Goal: Task Accomplishment & Management: Manage account settings

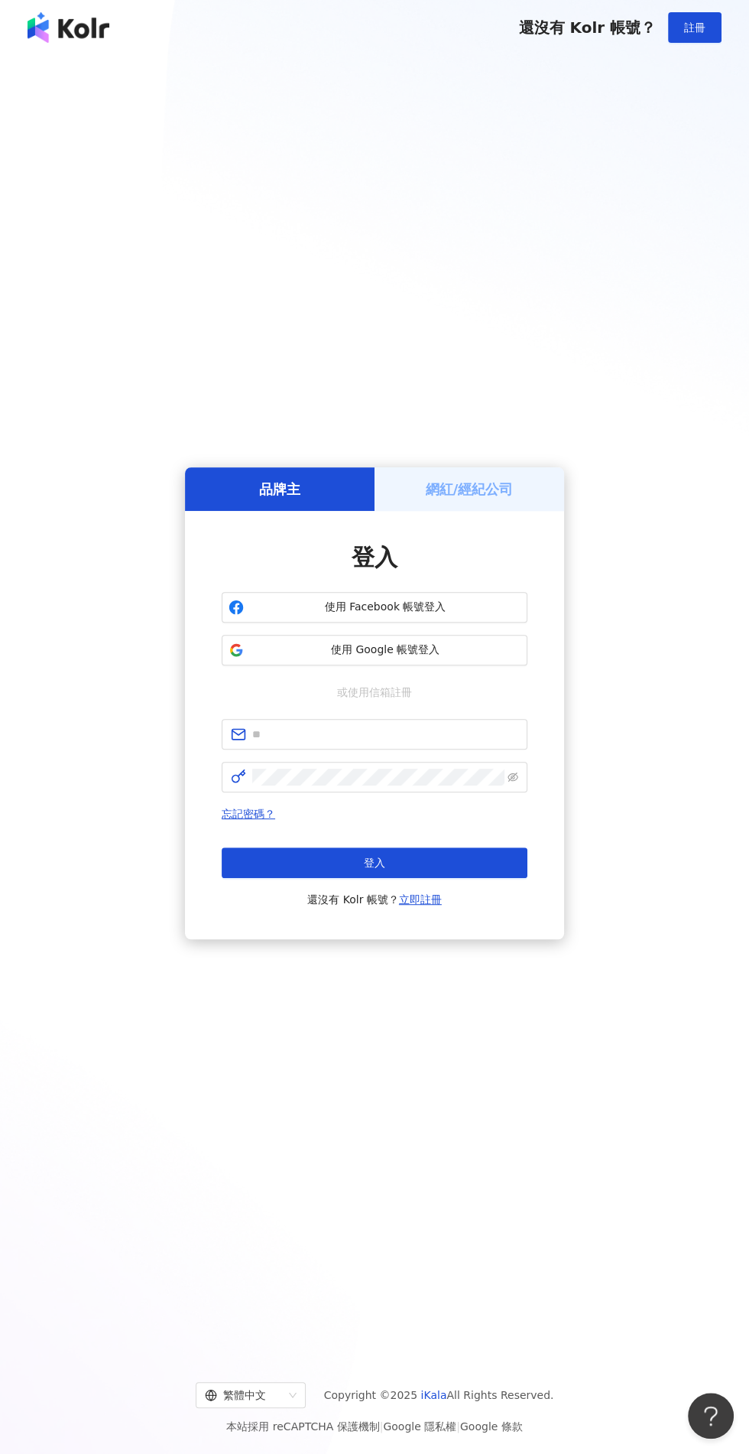
click at [480, 499] on h5 "網紅/經紀公司" at bounding box center [470, 488] width 88 height 19
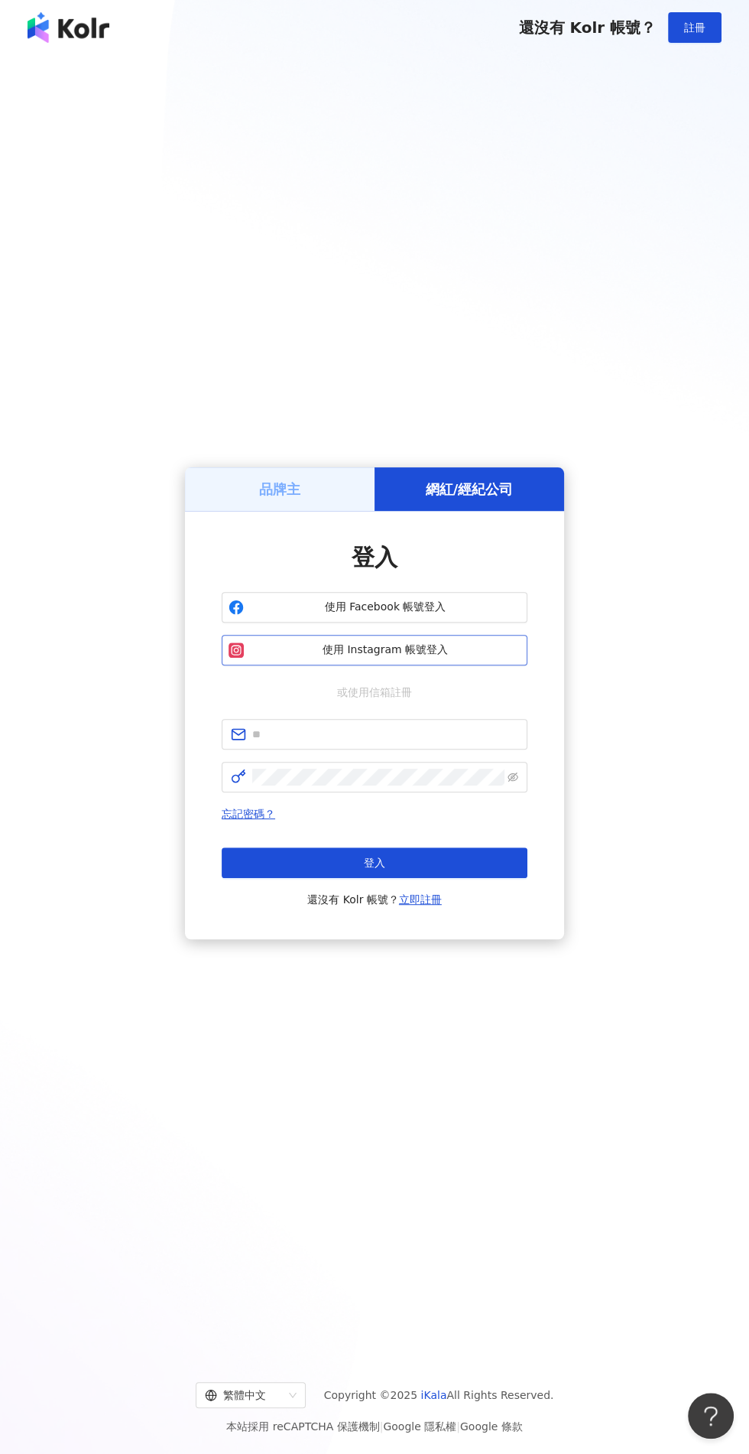
click at [479, 658] on span "使用 Instagram 帳號登入" at bounding box center [385, 649] width 271 height 15
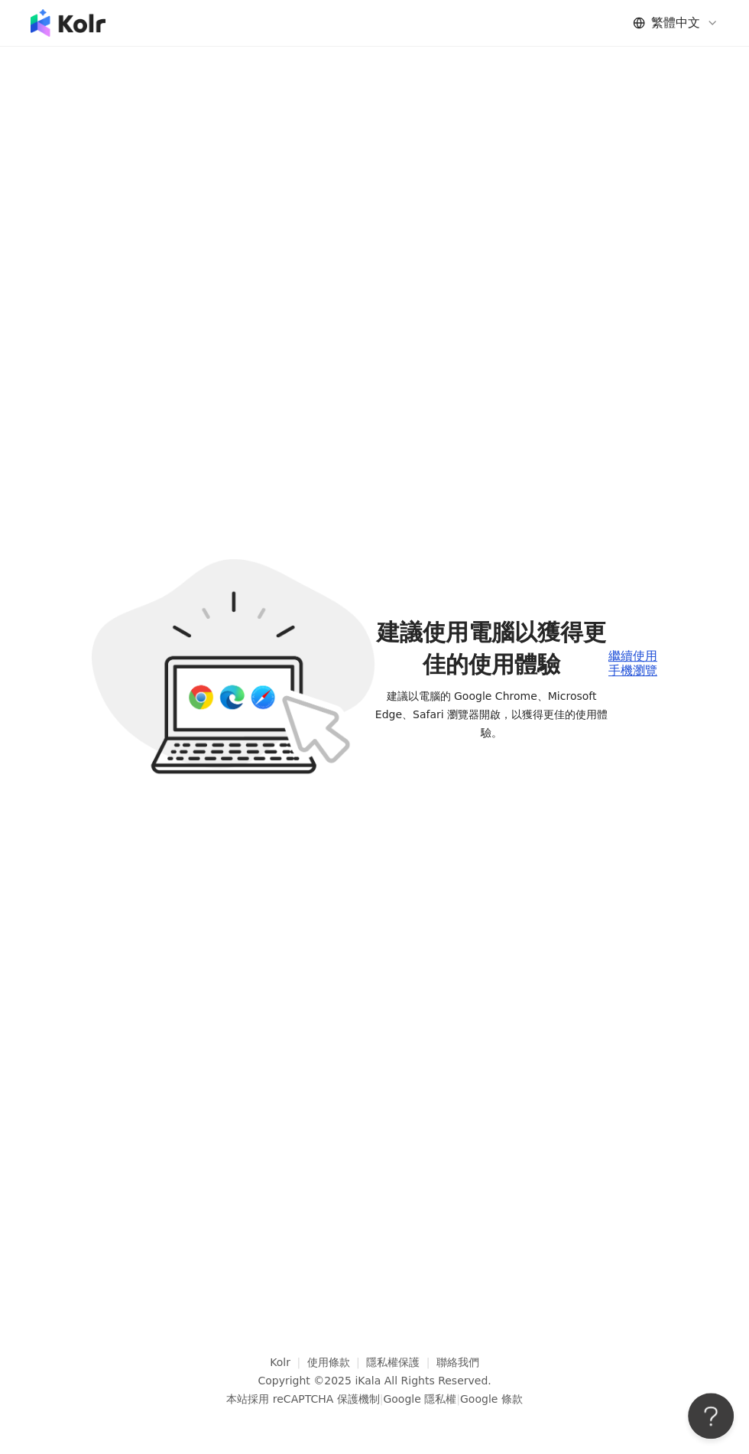
click at [645, 677] on div "繼續使用手機瀏覽" at bounding box center [633, 663] width 49 height 28
click at [629, 724] on div "繁體中文 建議使用電腦以獲得更佳的使用體驗 建議以電腦的 Google Chrome、Microsoft Edge、Safari 瀏覽器開啟，以獲得更佳的使用…" at bounding box center [374, 727] width 749 height 1454
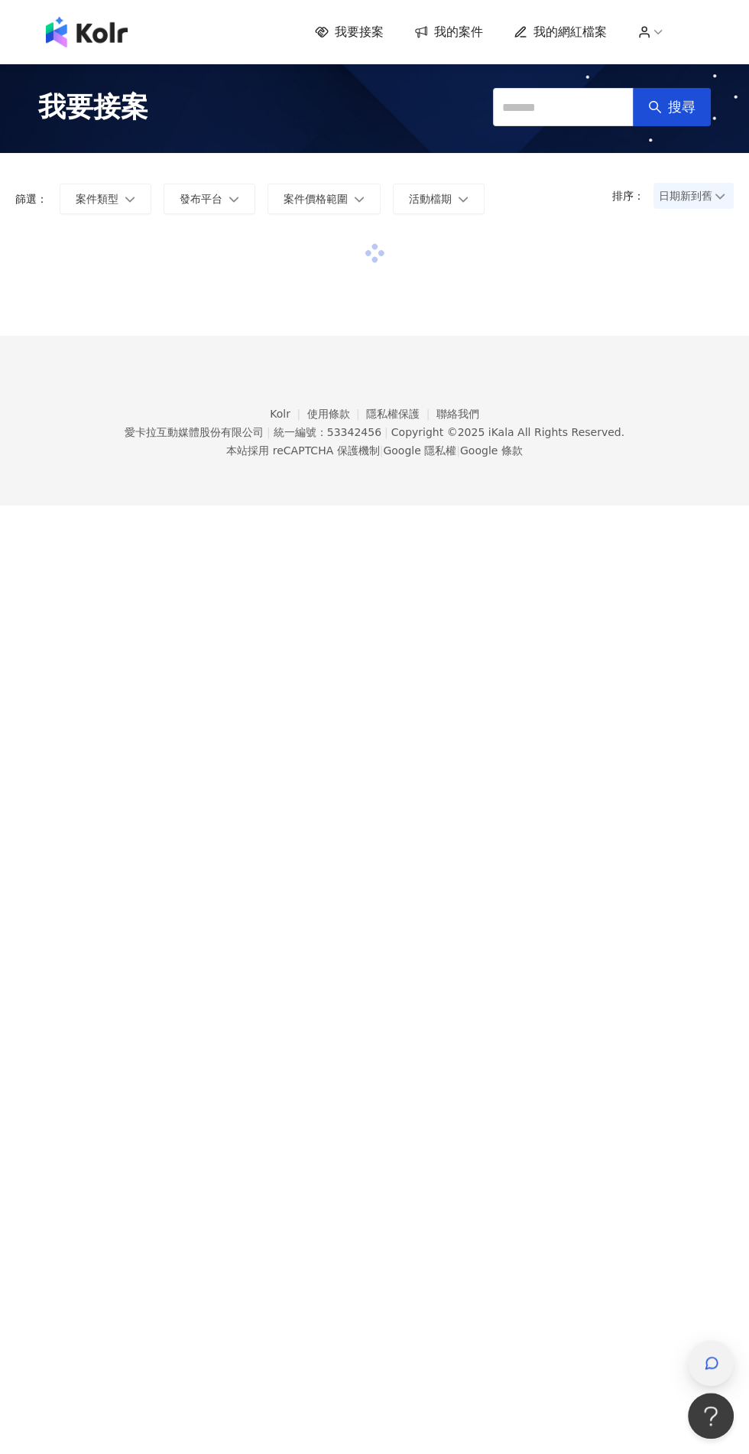
click at [715, 1360] on icon "button" at bounding box center [711, 1362] width 15 height 15
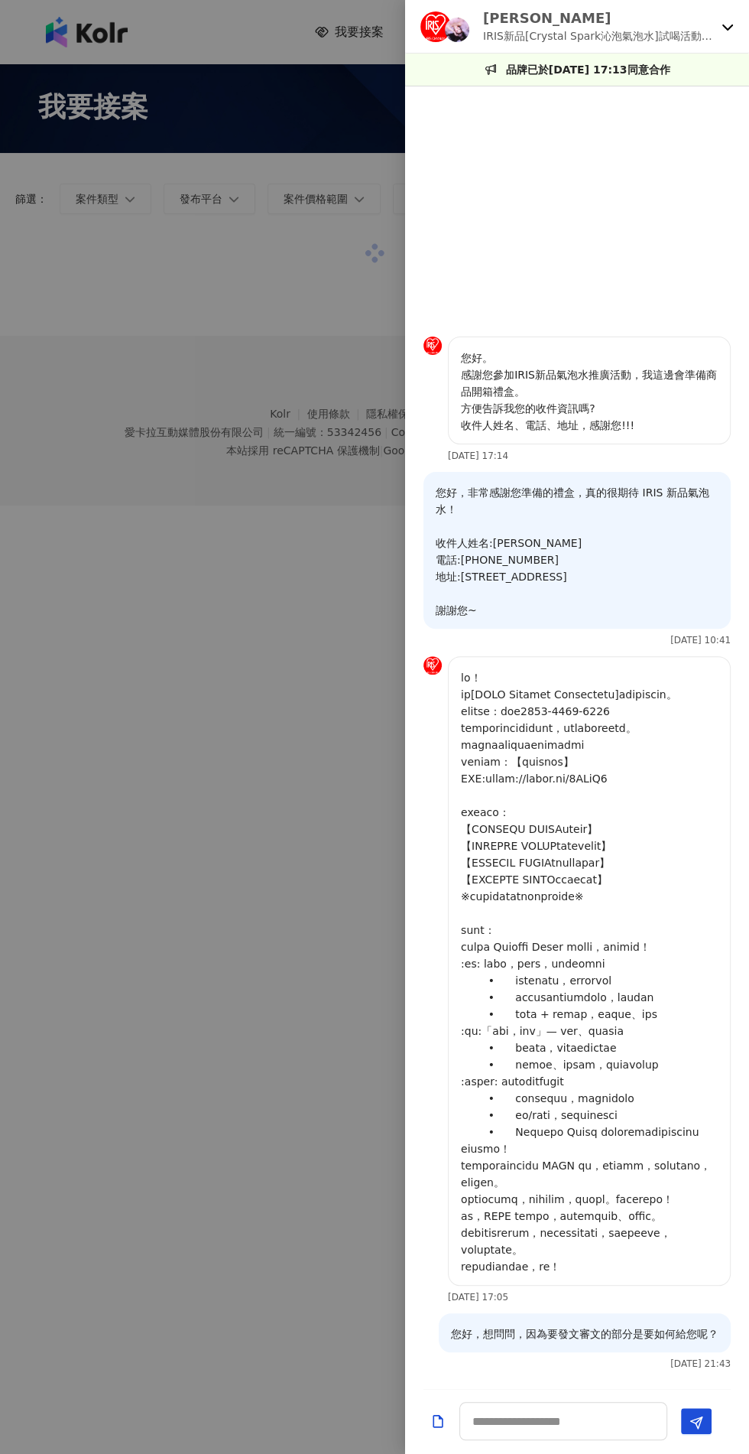
click at [435, 336] on img at bounding box center [433, 345] width 18 height 18
click at [460, 22] on img at bounding box center [457, 30] width 24 height 24
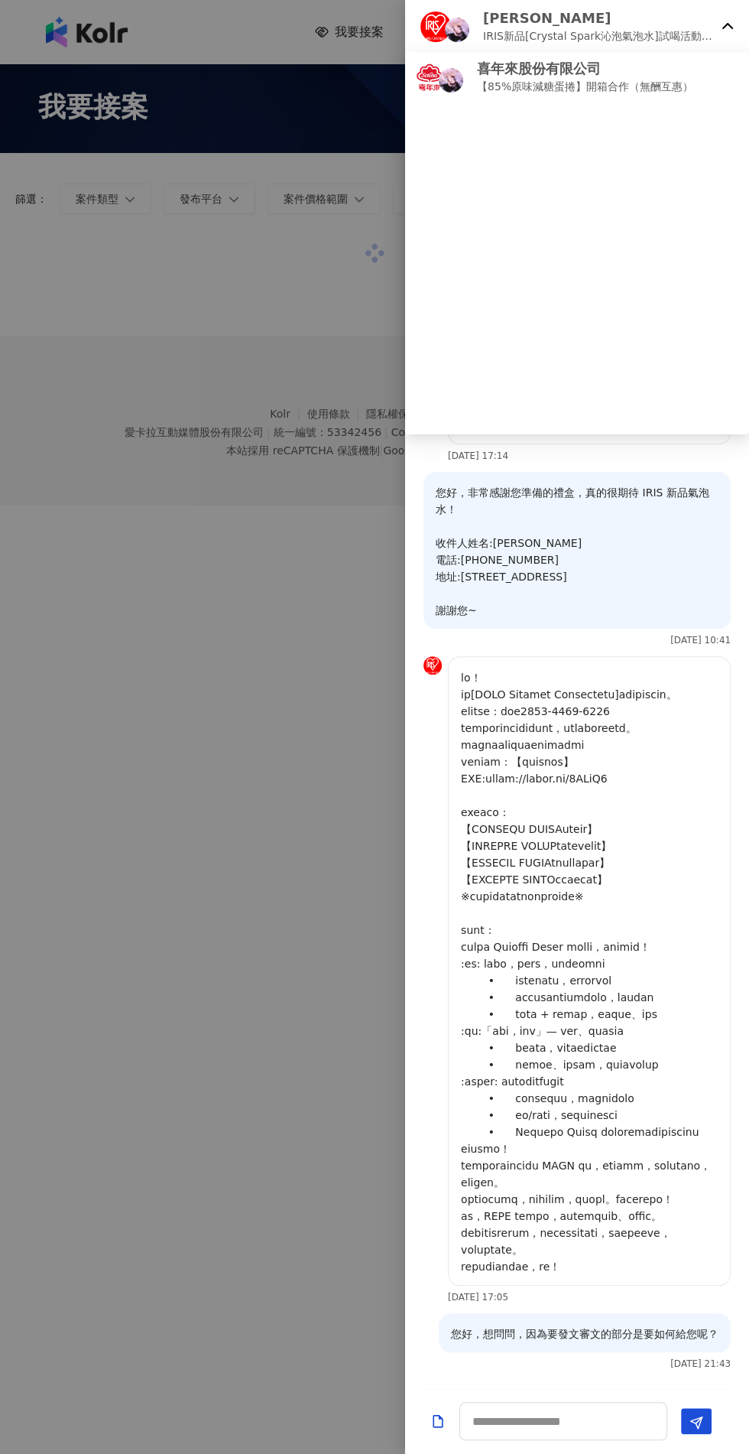
click at [555, 18] on p "IRIS OHYAMA" at bounding box center [599, 17] width 232 height 19
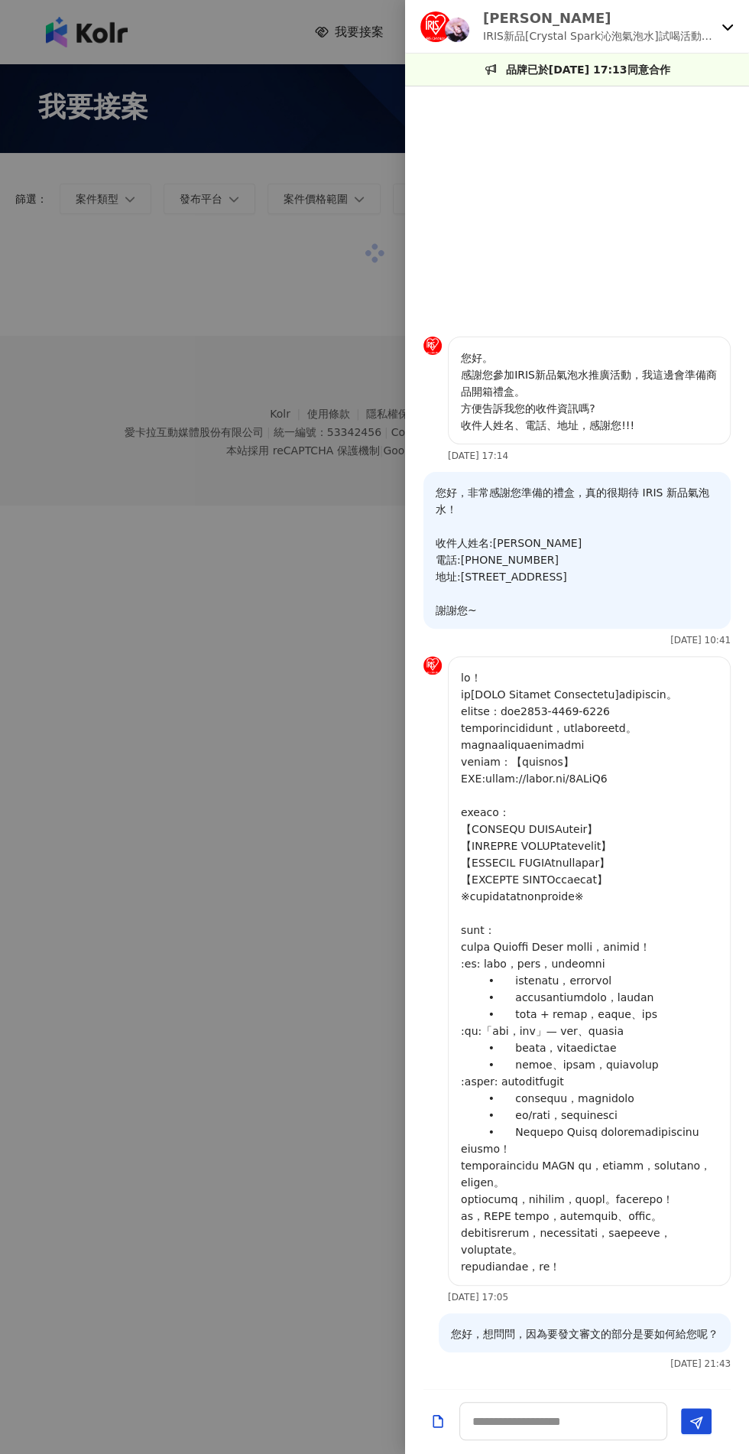
click at [650, 50] on div "IRIS OHYAMA IRIS新品[Crystal Spark沁泡氣泡水]試喝活動第四彈" at bounding box center [577, 27] width 344 height 54
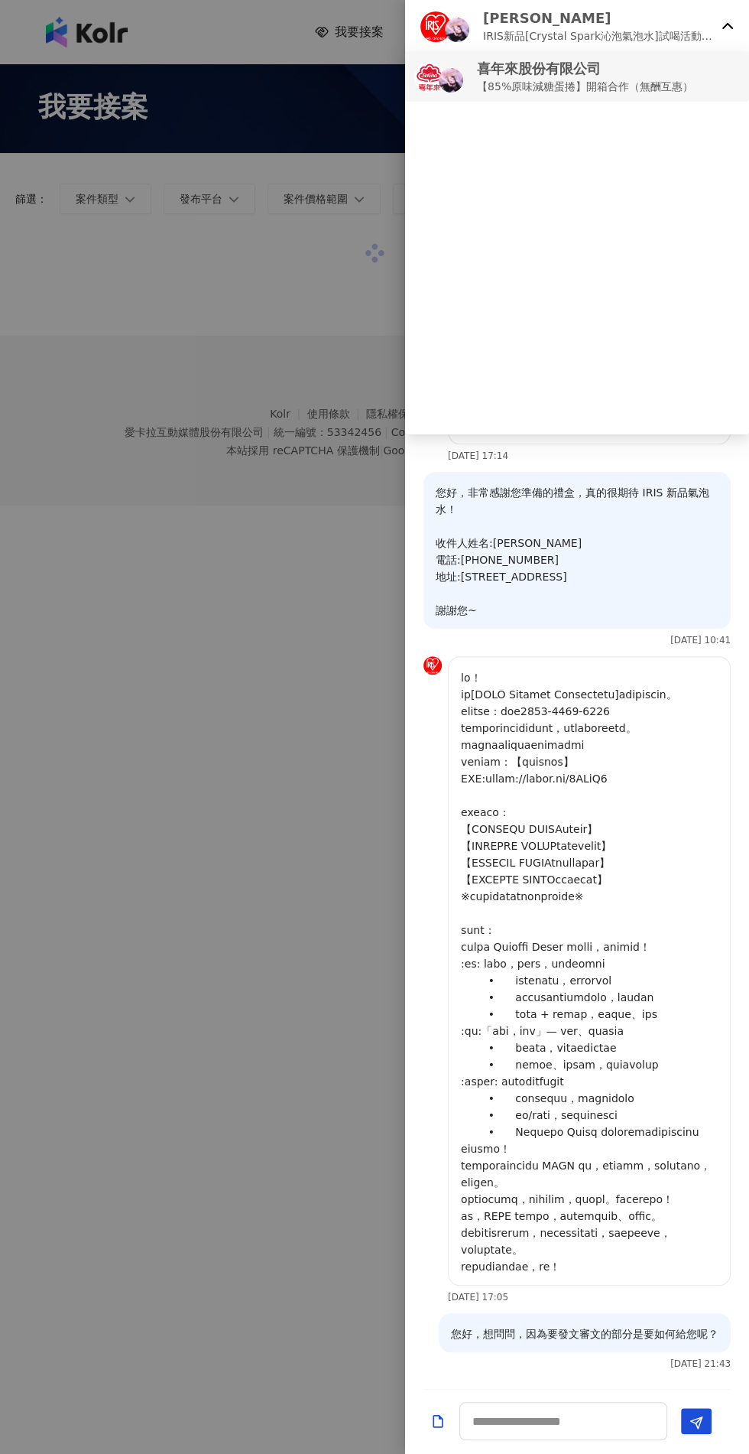
click at [659, 76] on p "喜年來股份有限公司" at bounding box center [585, 68] width 216 height 19
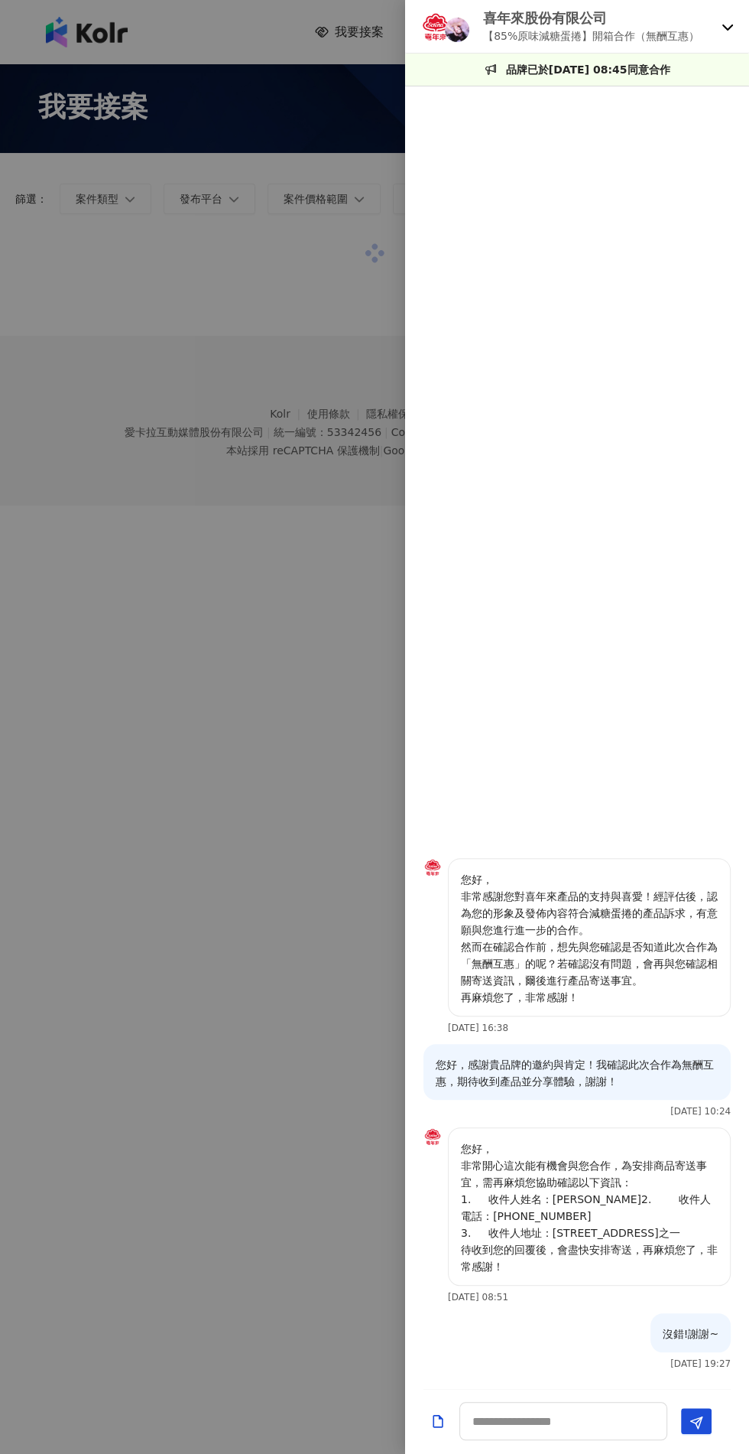
click at [366, 385] on div at bounding box center [374, 727] width 749 height 1454
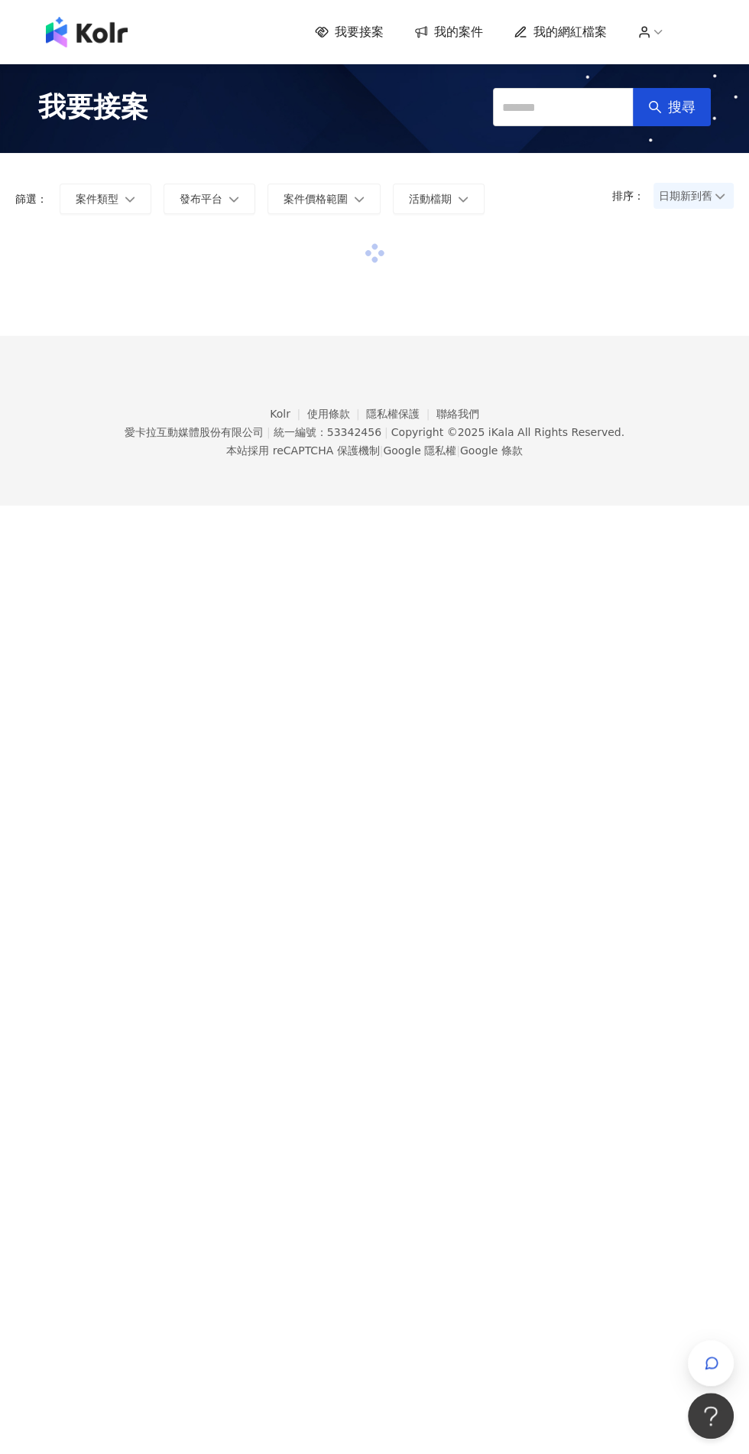
click at [455, 27] on span "我的案件" at bounding box center [458, 32] width 49 height 17
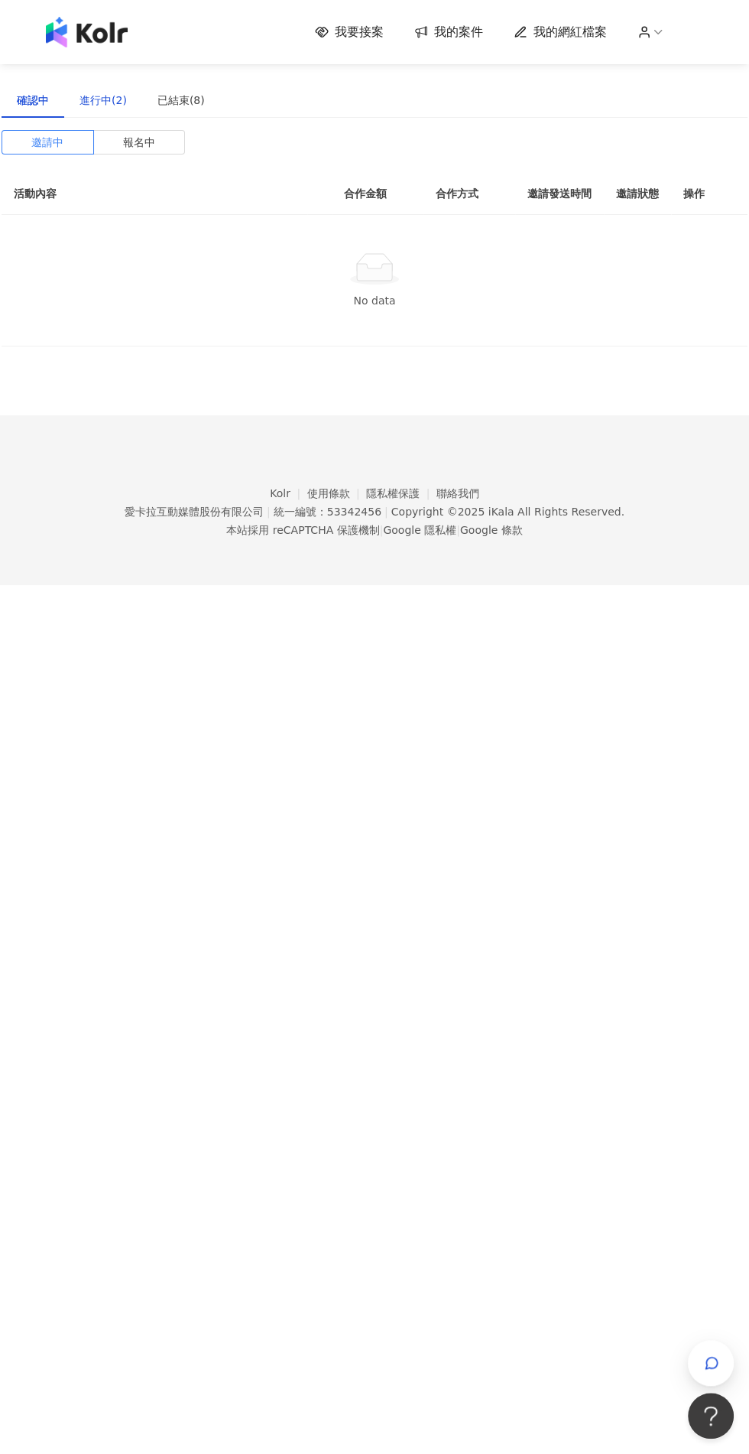
click at [117, 100] on div "進行中(2)" at bounding box center [103, 100] width 47 height 17
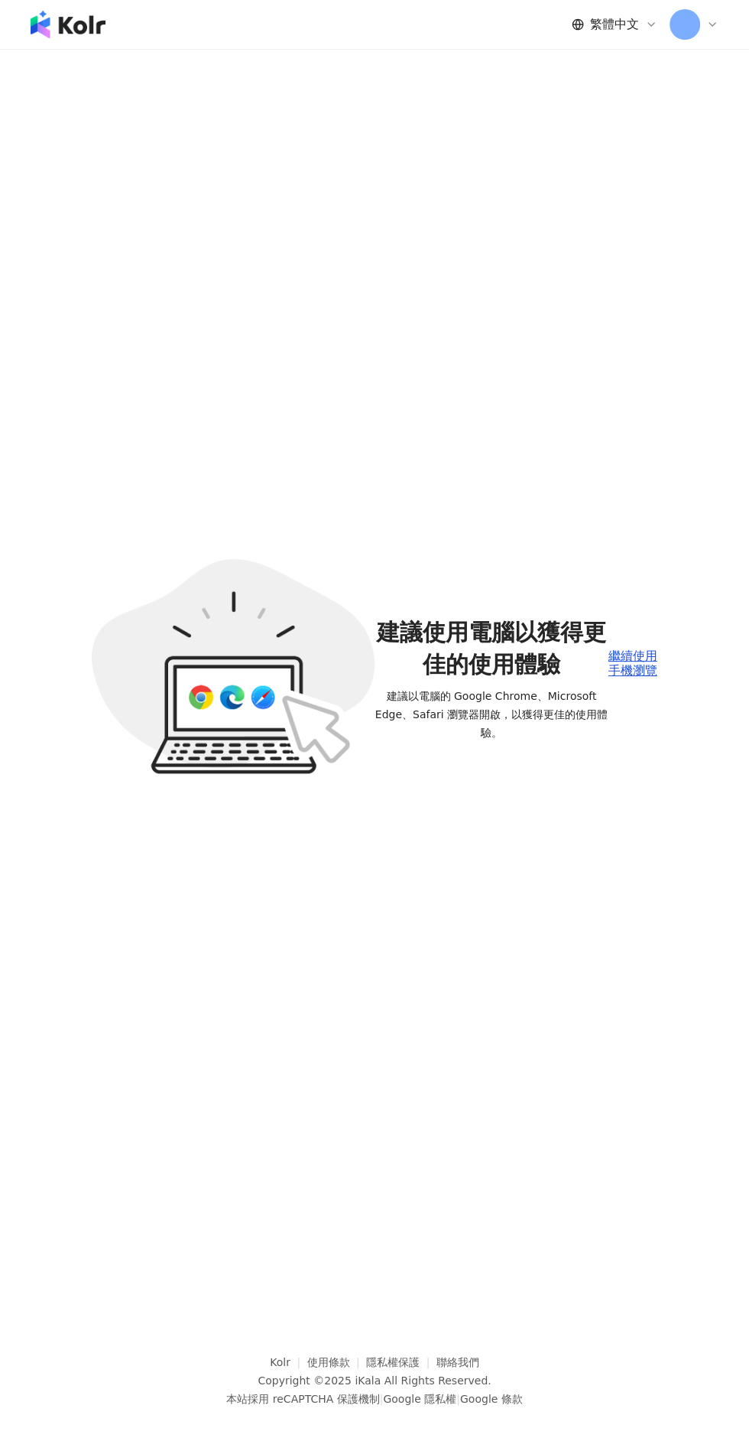
click at [558, 460] on div "建議使用電腦以獲得更佳的使用體驗 建議以電腦的 Google Chrome、Microsoft Edge、Safari 瀏覽器開啟，以獲得更佳的使用體驗。 繼…" at bounding box center [374, 666] width 603 height 1235
click at [577, 681] on span "建議使用電腦以獲得更佳的使用體驗" at bounding box center [492, 648] width 234 height 64
click at [628, 677] on div "繼續使用手機瀏覽" at bounding box center [633, 663] width 49 height 28
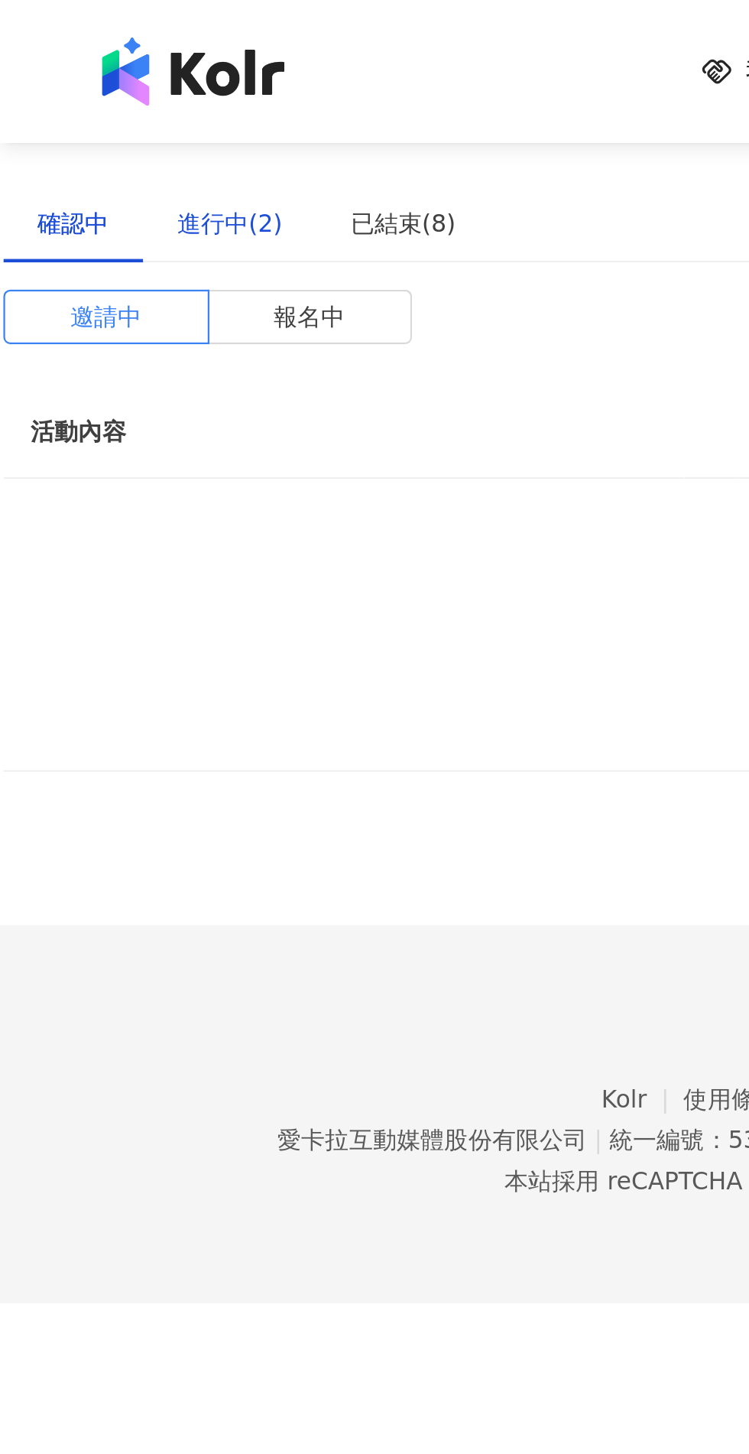
click at [118, 99] on div "進行中(2)" at bounding box center [103, 100] width 47 height 17
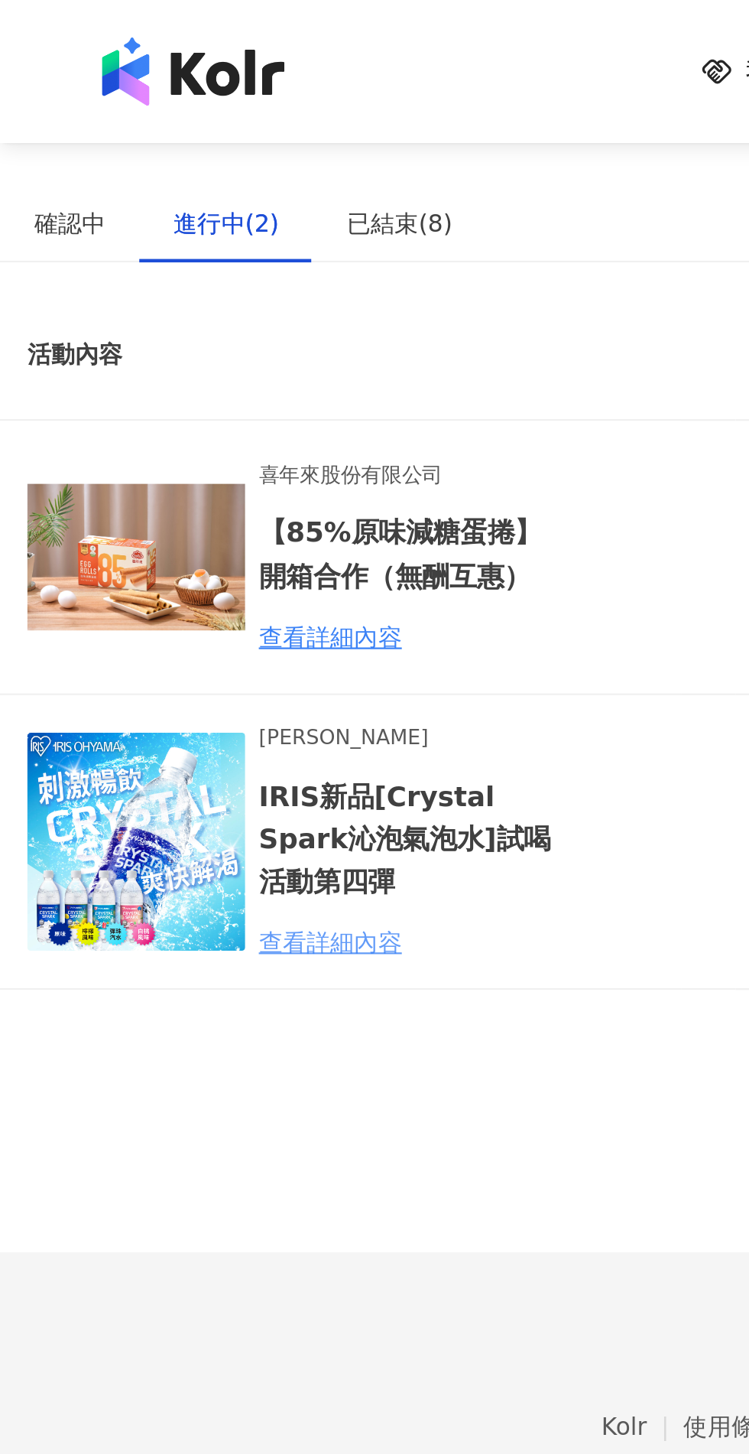
click at [174, 427] on div "查看詳細內容" at bounding box center [183, 422] width 134 height 17
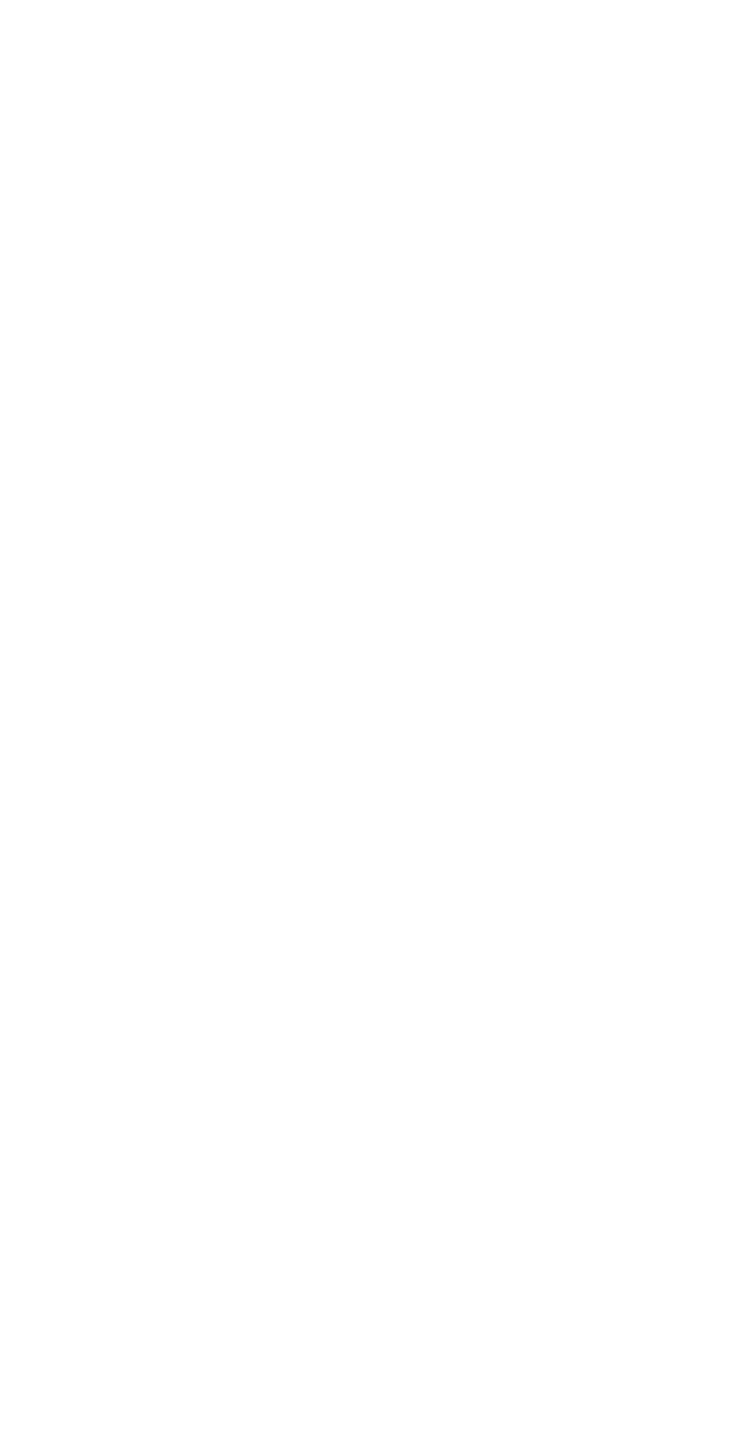
scroll to position [0, 11]
click at [407, 188] on div "合作細節" at bounding box center [385, 188] width 43 height 17
